Goal: Check status: Check status

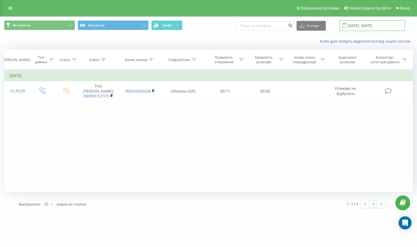
click at [401, 23] on input "[DATE] - [DATE]" at bounding box center [373, 25] width 66 height 11
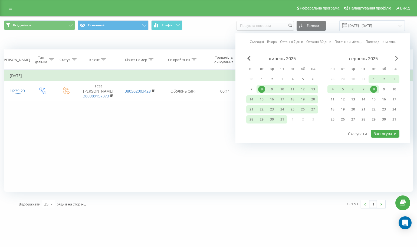
click at [396, 58] on span "Next Month" at bounding box center [396, 58] width 3 height 5
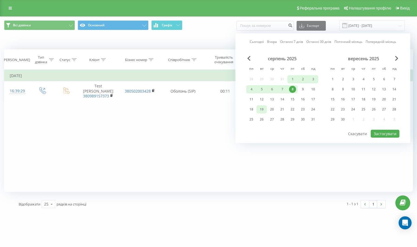
click at [263, 109] on div "19" at bounding box center [261, 109] width 7 height 7
click at [372, 99] on div "19" at bounding box center [374, 99] width 7 height 7
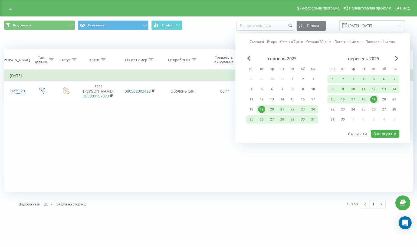
click at [261, 108] on div "19" at bounding box center [261, 109] width 7 height 7
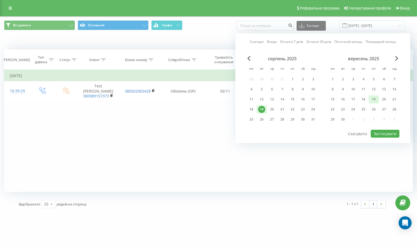
click at [376, 98] on div "19" at bounding box center [374, 99] width 7 height 7
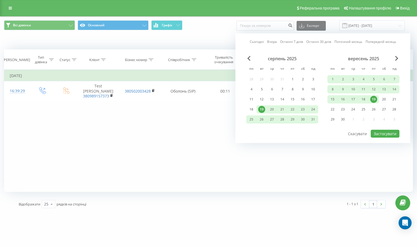
click at [376, 98] on div "19" at bounding box center [374, 99] width 7 height 7
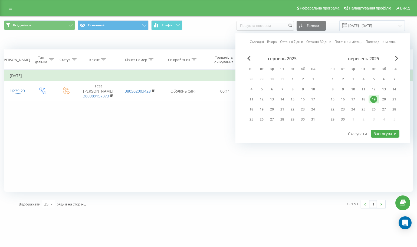
click at [376, 98] on div "19" at bounding box center [374, 99] width 7 height 7
click at [385, 132] on button "Застосувати" at bounding box center [385, 133] width 29 height 8
type input "[DATE] - [DATE]"
